Goal: Information Seeking & Learning: Learn about a topic

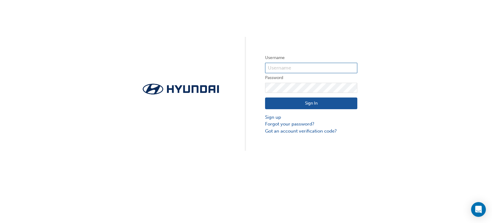
click at [344, 67] on input "text" at bounding box center [311, 68] width 92 height 10
type input "36149"
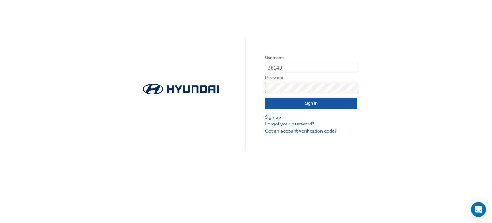
click button "Sign In" at bounding box center [311, 103] width 92 height 12
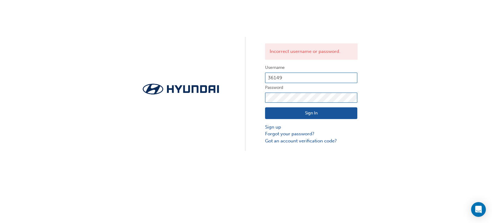
click button "Sign In" at bounding box center [311, 113] width 92 height 12
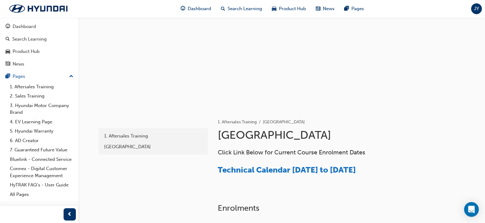
scroll to position [46, 0]
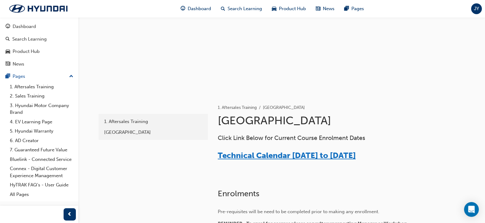
click at [343, 152] on span "Technical Calendar [DATE] to [DATE]" at bounding box center [287, 156] width 138 height 10
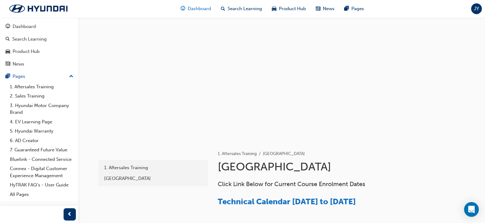
click at [194, 10] on span "Dashboard" at bounding box center [199, 8] width 23 height 7
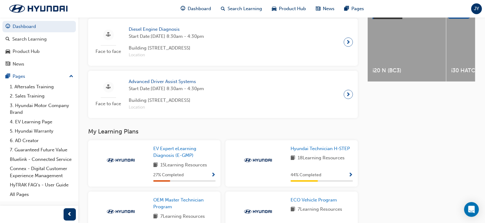
scroll to position [266, 0]
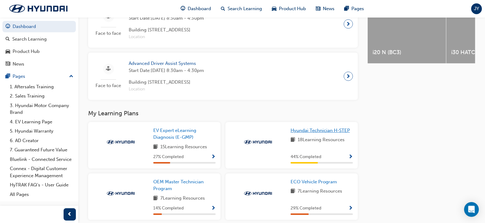
click at [330, 133] on span "Hyundai Technician H-STEP" at bounding box center [320, 131] width 59 height 6
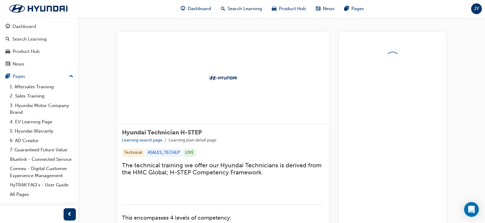
drag, startPoint x: 491, startPoint y: 33, endPoint x: 429, endPoint y: 21, distance: 63.5
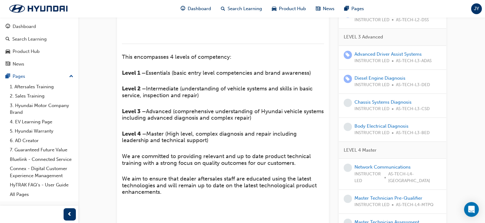
scroll to position [159, 0]
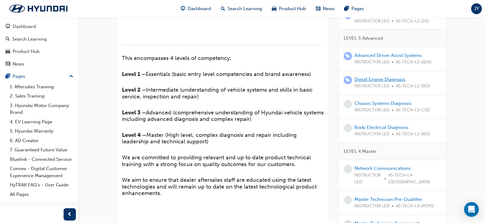
click at [395, 82] on link "Diesel Engine Diagnosis" at bounding box center [380, 80] width 51 height 6
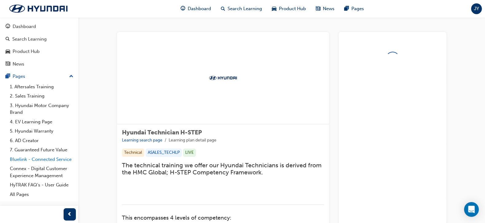
click at [59, 160] on link "Bluelink - Connected Service" at bounding box center [41, 160] width 69 height 10
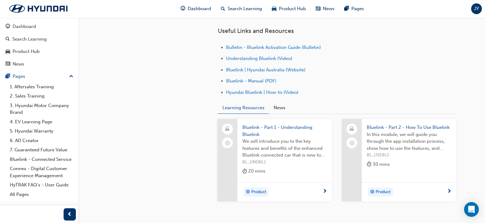
scroll to position [210, 0]
